Goal: Task Accomplishment & Management: Complete application form

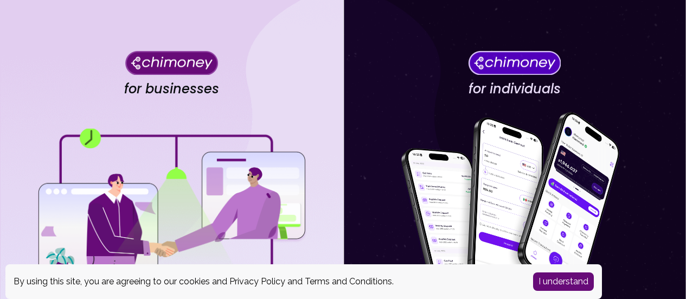
scroll to position [18, 0]
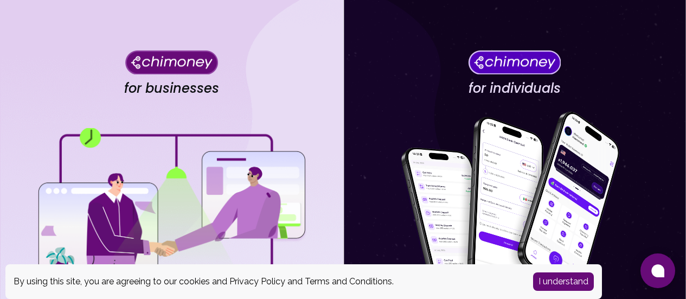
click at [546, 283] on button "I understand" at bounding box center [563, 281] width 61 height 18
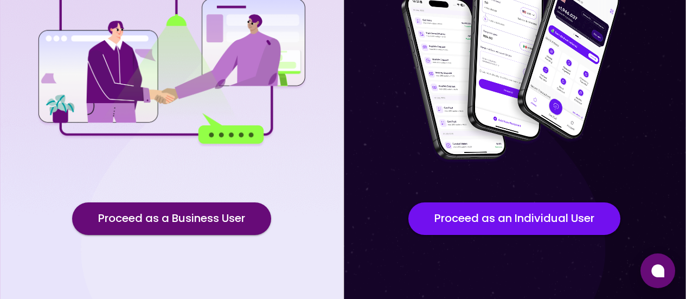
scroll to position [191, 0]
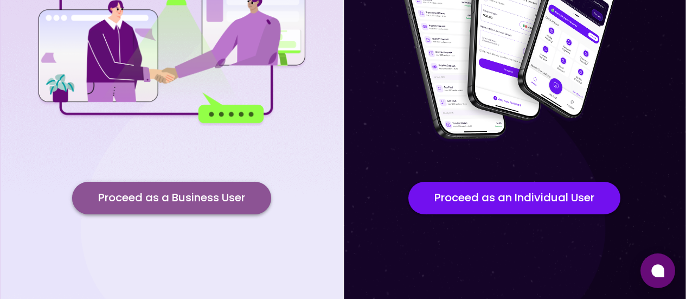
click at [239, 196] on button "Proceed as a Business User" at bounding box center [171, 198] width 199 height 33
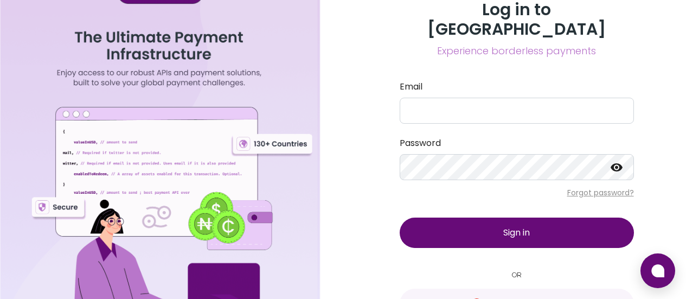
scroll to position [25, 0]
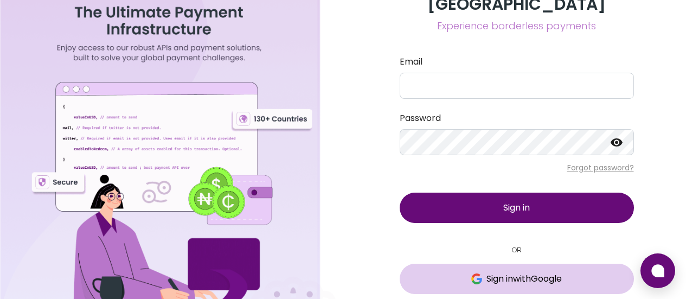
click at [478, 273] on img at bounding box center [476, 278] width 11 height 11
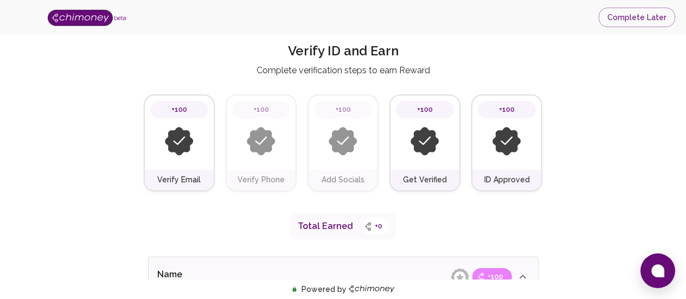
scroll to position [22, 0]
